Goal: Information Seeking & Learning: Find specific page/section

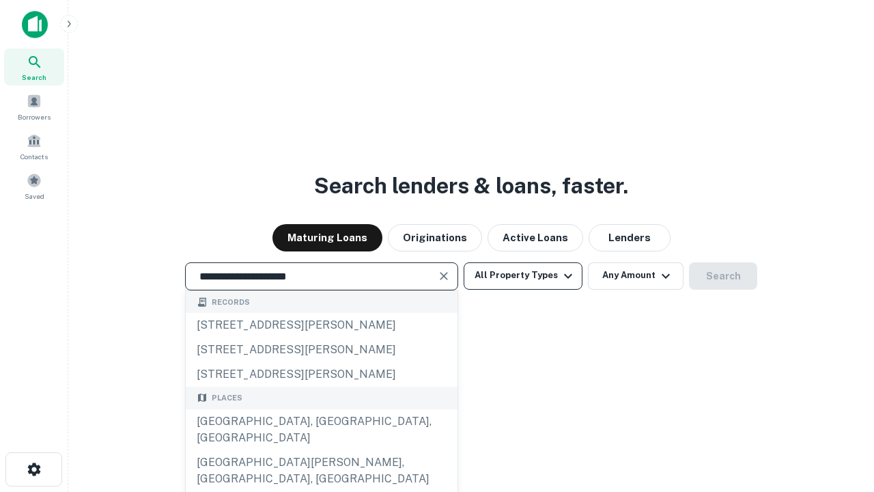
click at [321, 450] on div "[GEOGRAPHIC_DATA], [GEOGRAPHIC_DATA], [GEOGRAPHIC_DATA]" at bounding box center [322, 429] width 272 height 41
click at [523, 275] on button "All Property Types" at bounding box center [523, 275] width 119 height 27
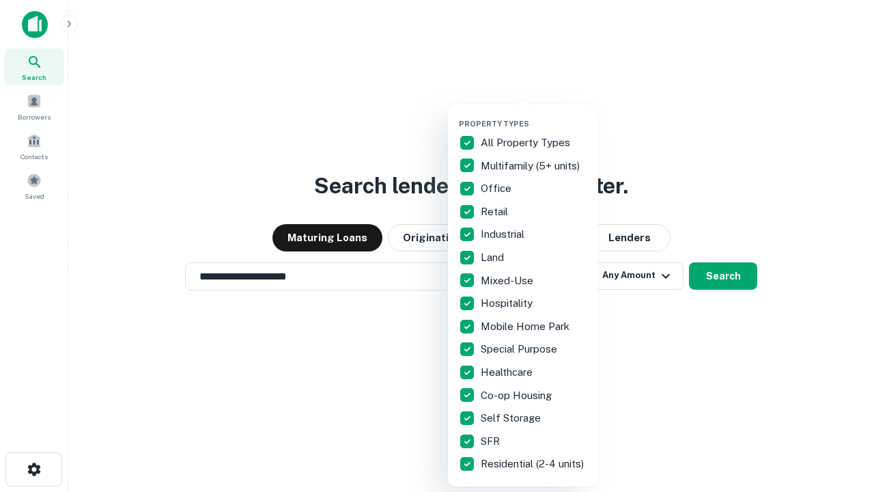
type input "**********"
click at [534, 115] on button "button" at bounding box center [534, 115] width 150 height 1
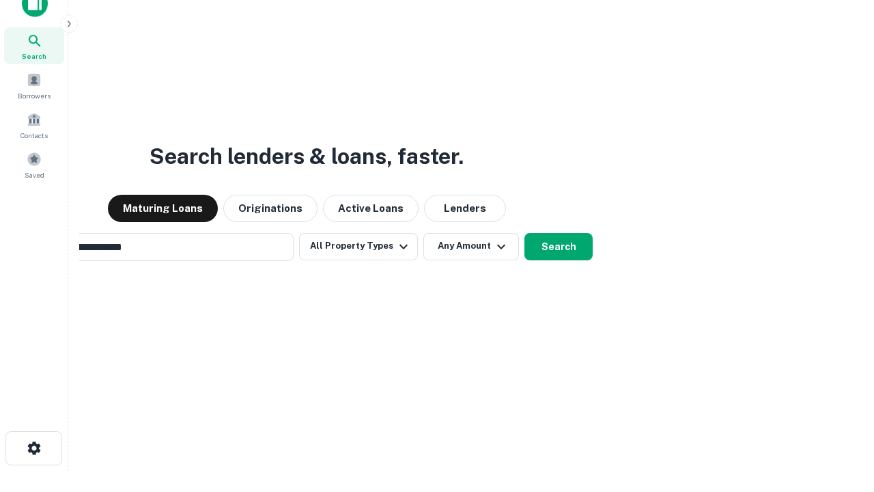
scroll to position [98, 386]
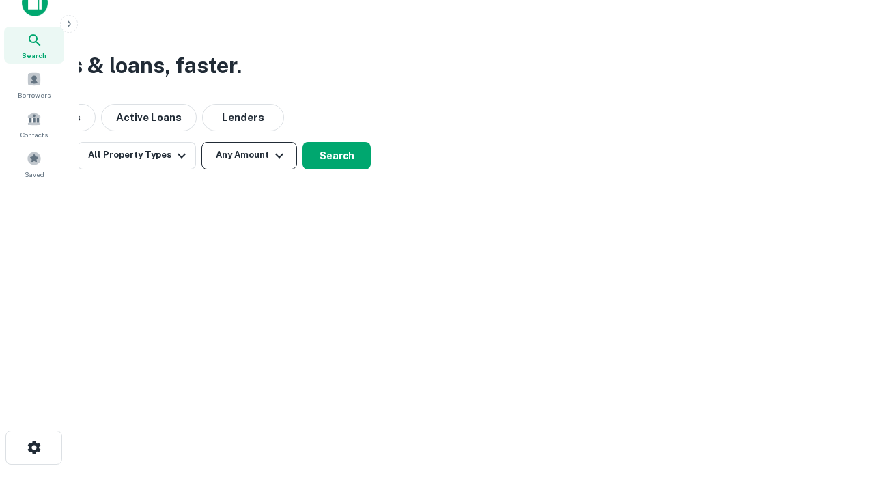
click at [249, 155] on button "Any Amount" at bounding box center [249, 155] width 96 height 27
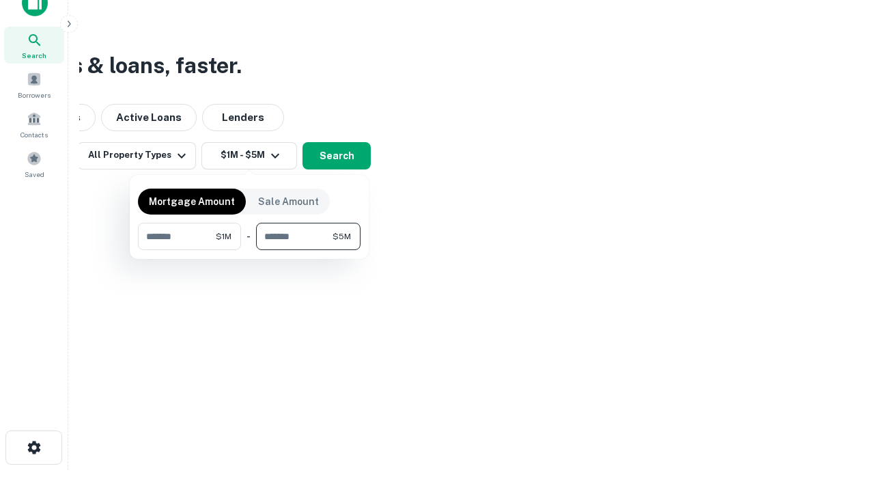
type input "*******"
click at [249, 250] on button "button" at bounding box center [249, 250] width 223 height 1
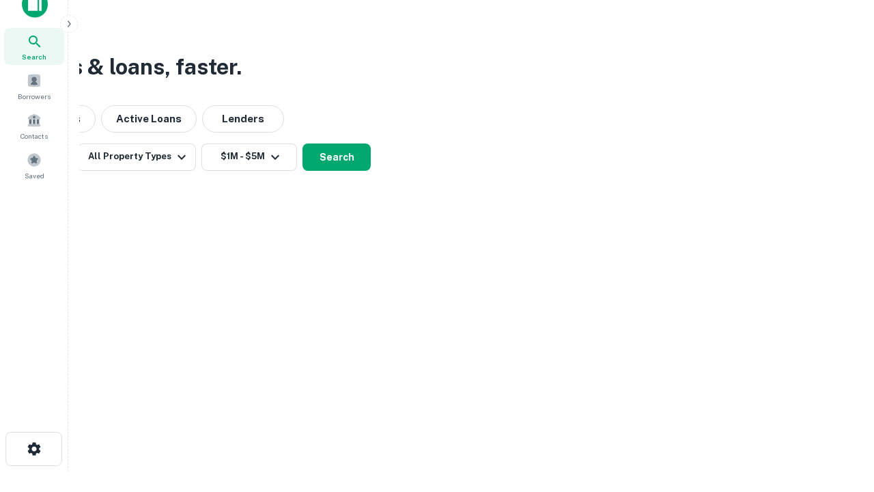
scroll to position [8, 252]
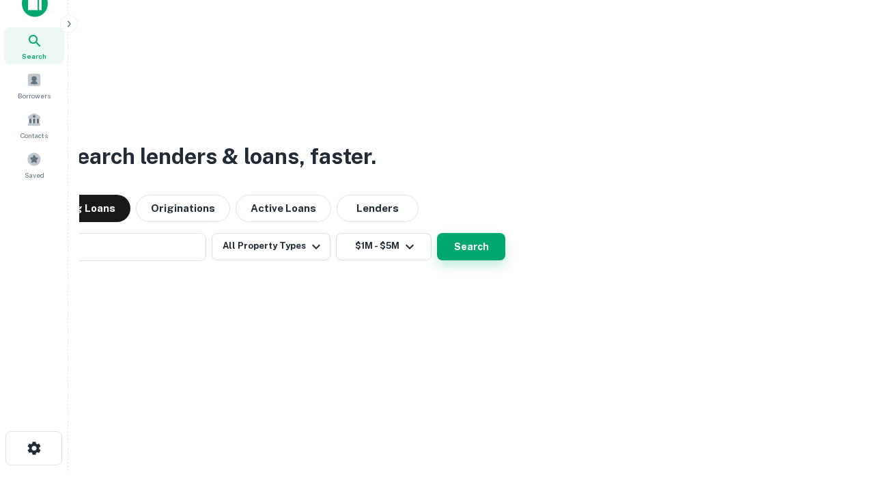
click at [437, 233] on button "Search" at bounding box center [471, 246] width 68 height 27
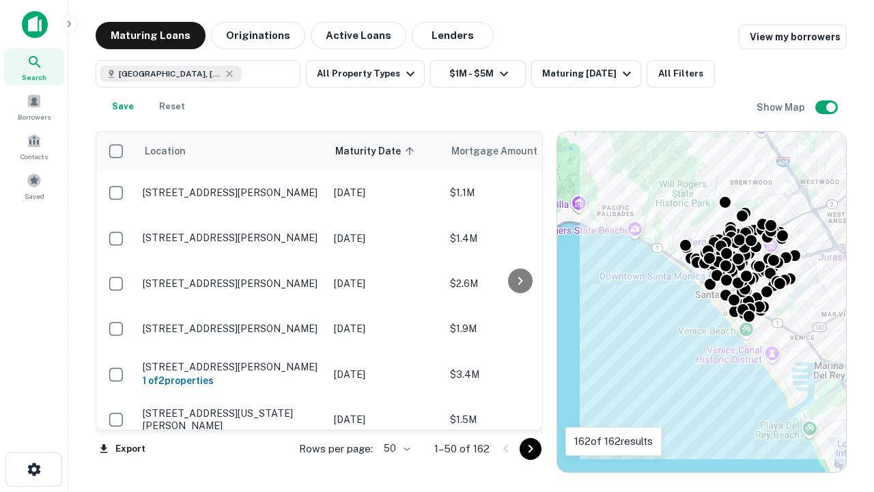
click at [395, 448] on body "Search Borrowers Contacts Saved Maturing Loans Originations Active Loans Lender…" at bounding box center [437, 246] width 874 height 492
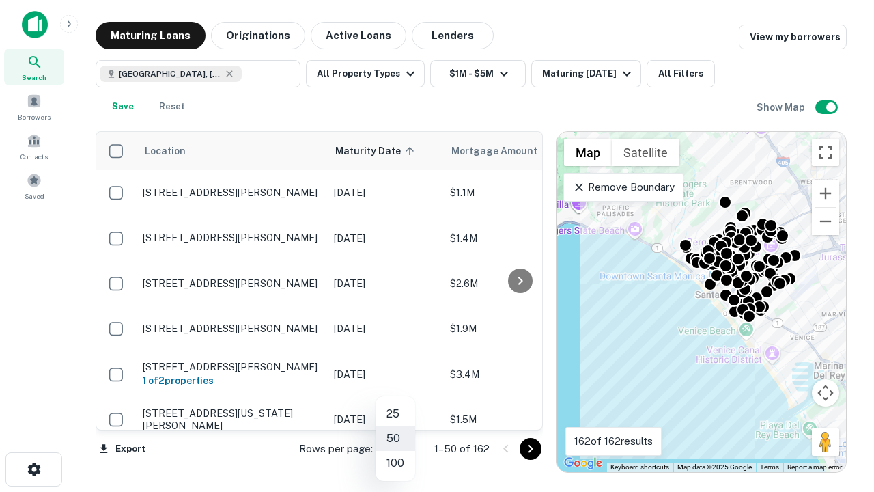
click at [395, 414] on li "25" at bounding box center [396, 413] width 40 height 25
